Goal: Navigation & Orientation: Find specific page/section

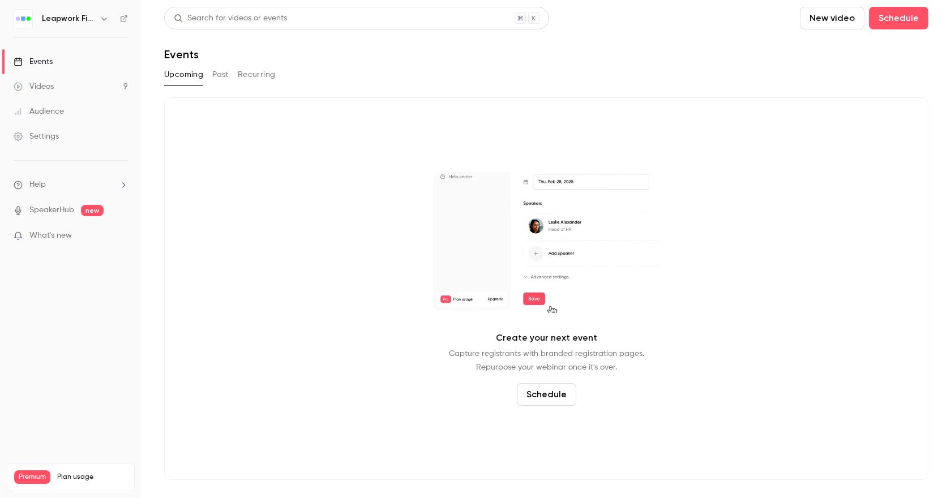
click at [104, 16] on icon "button" at bounding box center [104, 18] width 9 height 9
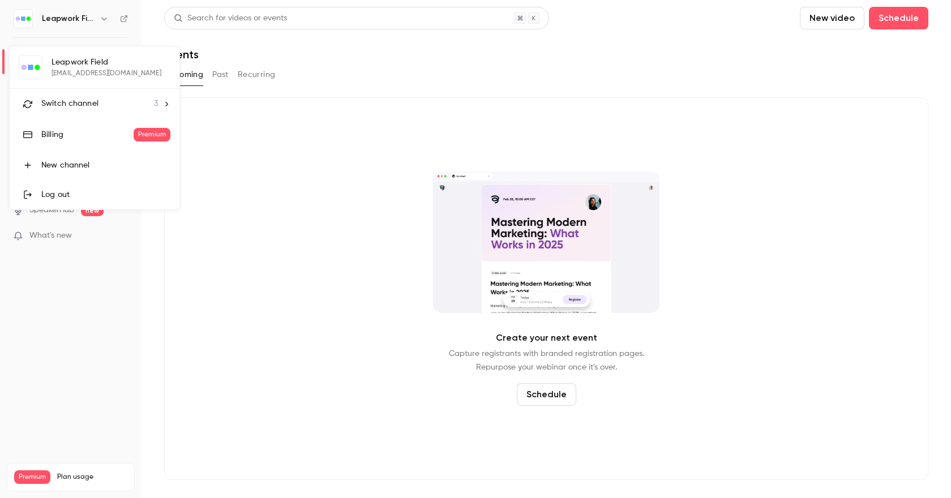
click at [77, 105] on span "Switch channel" at bounding box center [69, 104] width 57 height 12
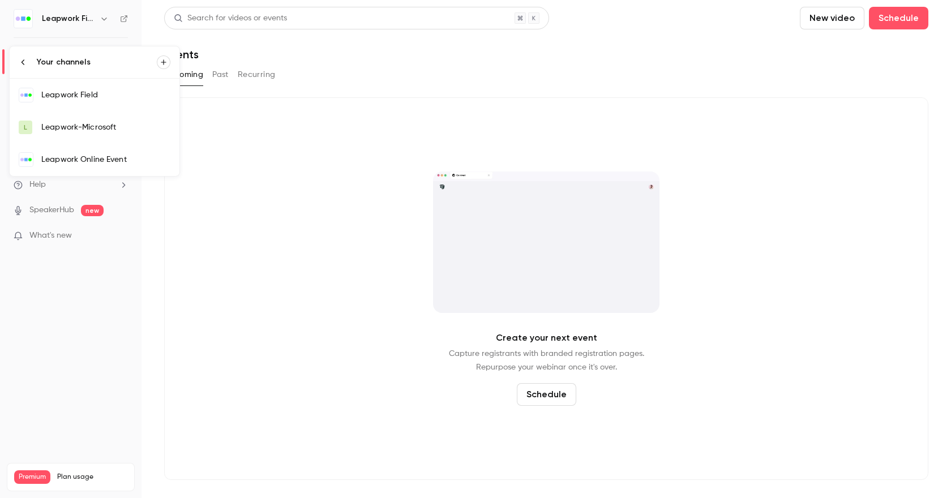
click at [88, 158] on div "Leapwork Online Event" at bounding box center [105, 159] width 129 height 11
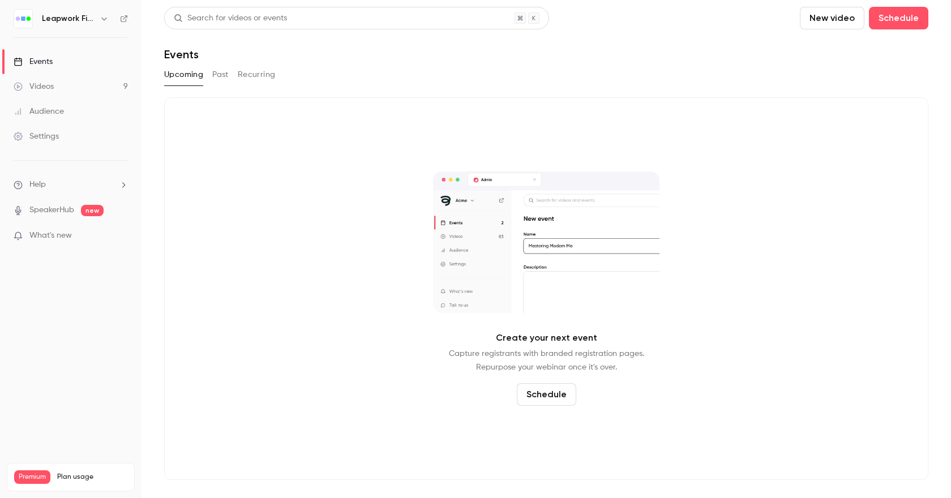
click at [106, 20] on icon "button" at bounding box center [104, 18] width 9 height 9
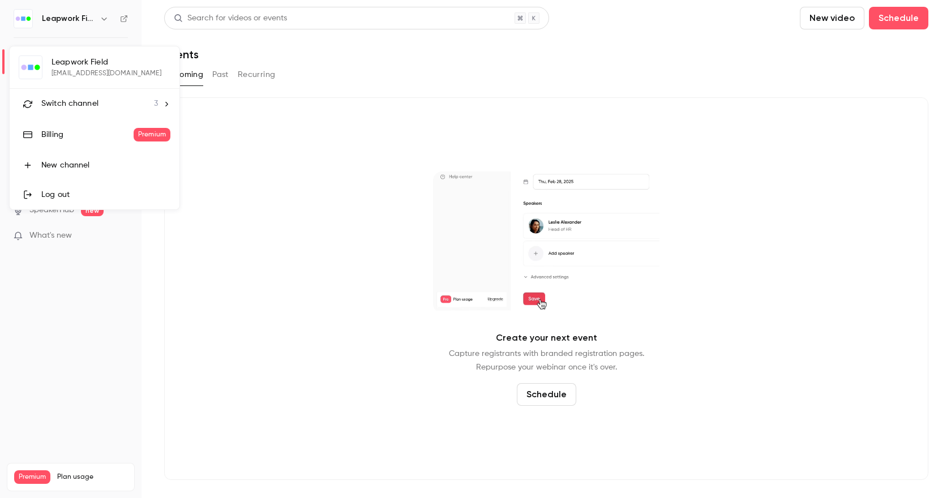
click at [91, 103] on span "Switch channel" at bounding box center [69, 104] width 57 height 12
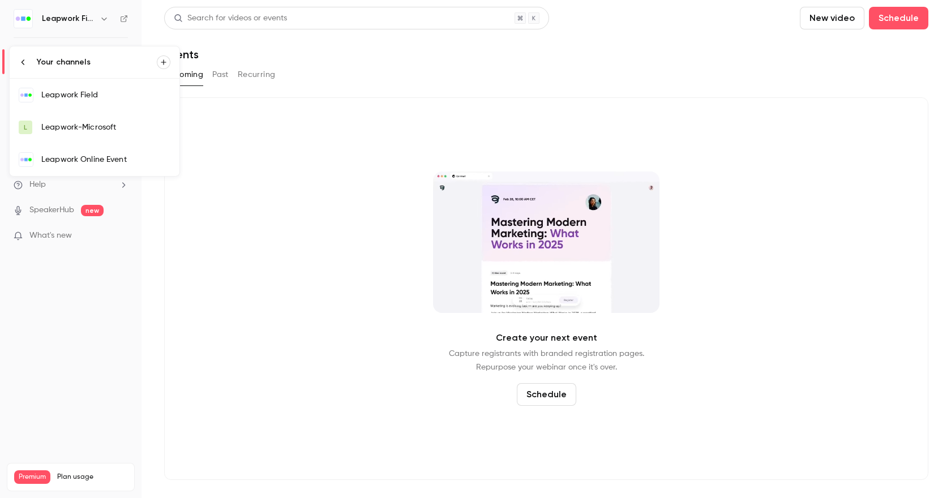
click at [105, 158] on div "Leapwork Online Event" at bounding box center [105, 159] width 129 height 11
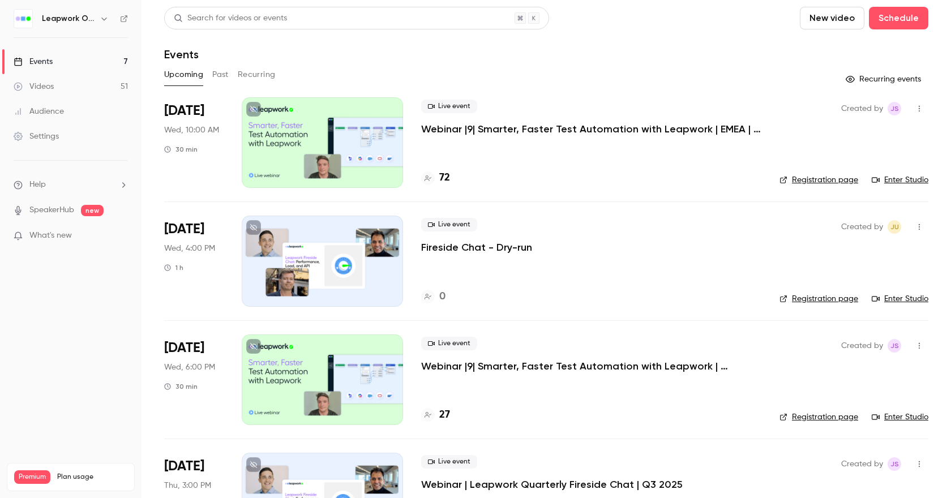
click at [108, 21] on icon "button" at bounding box center [104, 18] width 9 height 9
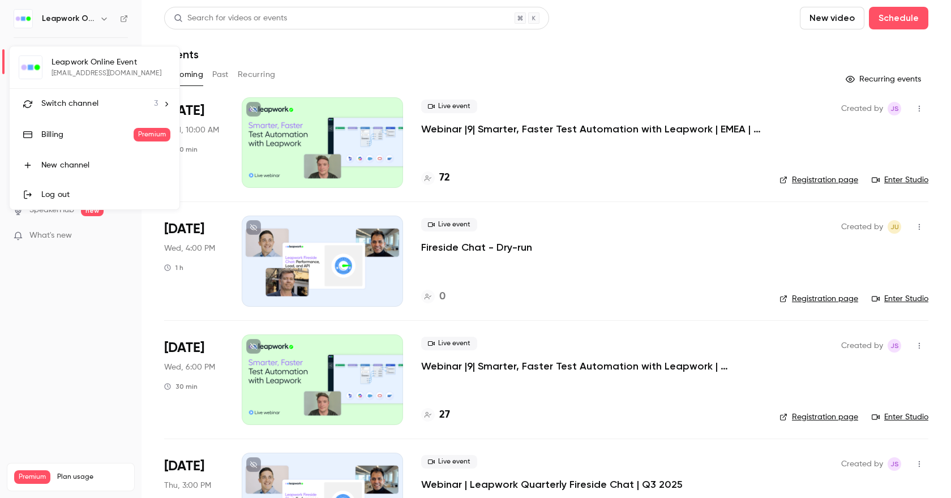
click at [111, 104] on div "Switch channel 3" at bounding box center [99, 104] width 117 height 12
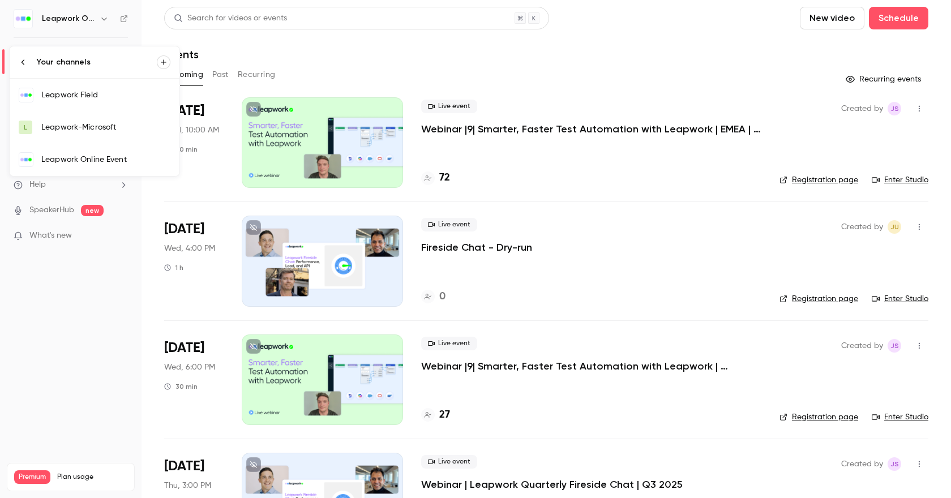
click at [104, 98] on div "Leapwork Field" at bounding box center [105, 94] width 129 height 11
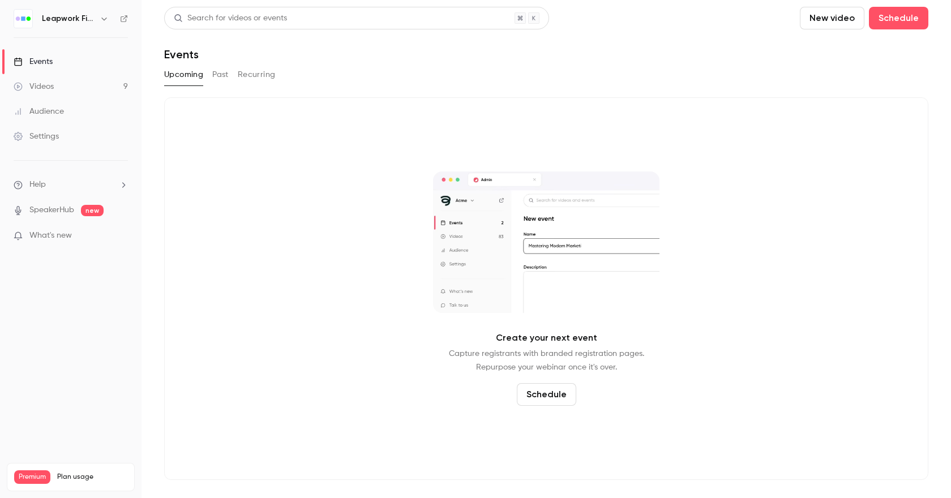
click at [102, 21] on icon "button" at bounding box center [104, 18] width 9 height 9
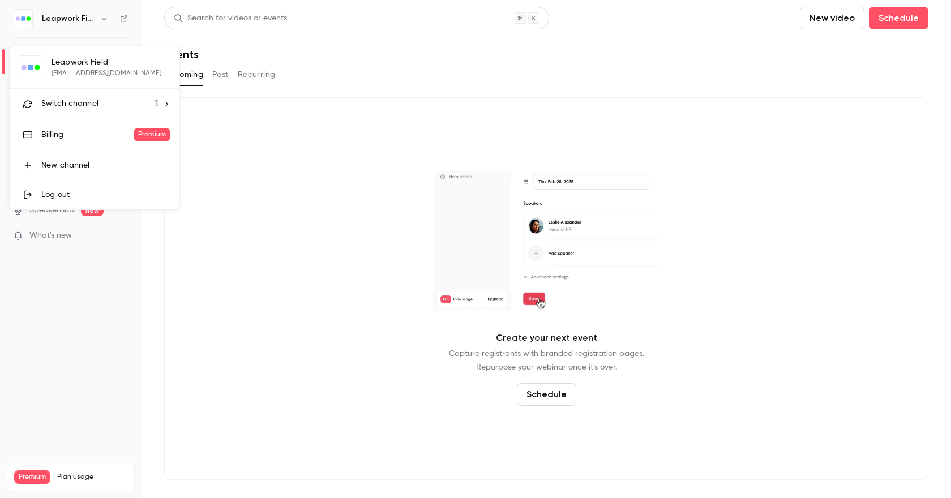
click at [107, 102] on div "Switch channel 3" at bounding box center [99, 104] width 117 height 12
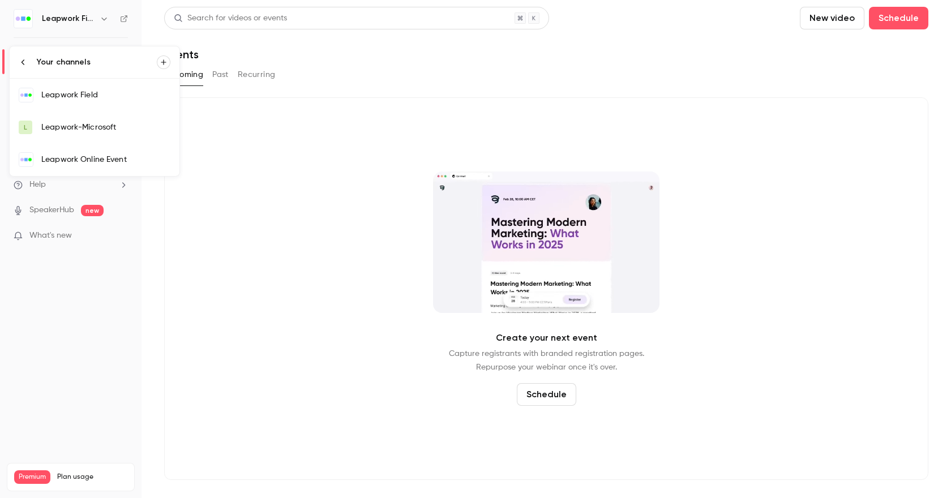
click at [108, 158] on div "Leapwork Online Event" at bounding box center [105, 159] width 129 height 11
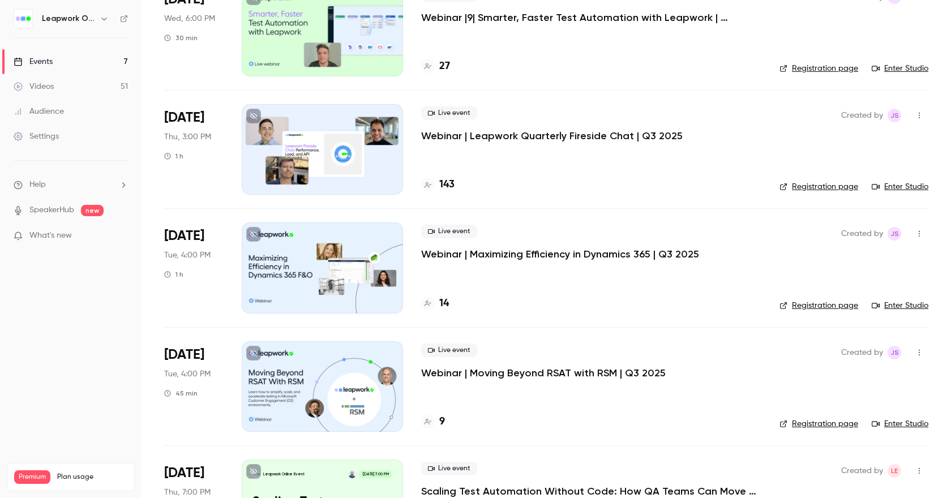
scroll to position [419, 0]
